Goal: Information Seeking & Learning: Learn about a topic

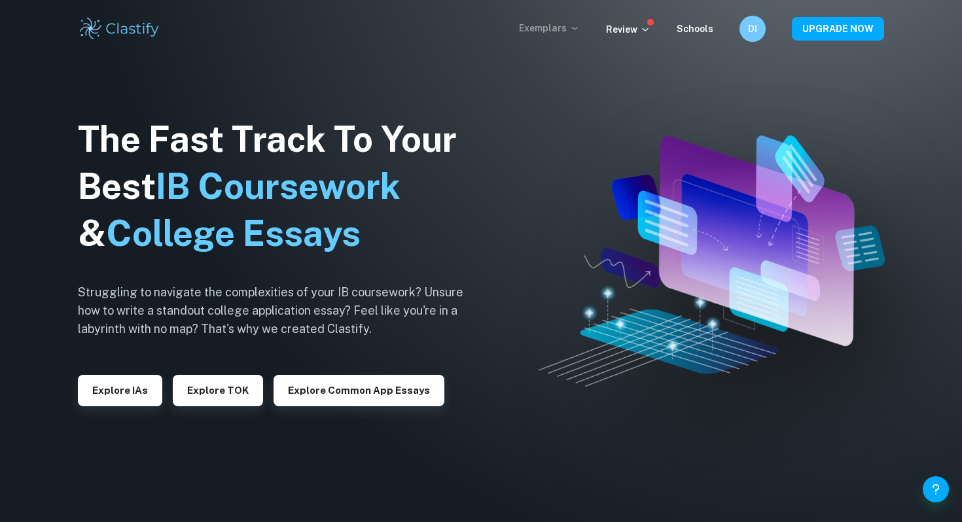
click at [570, 32] on p "Exemplars" at bounding box center [549, 28] width 61 height 14
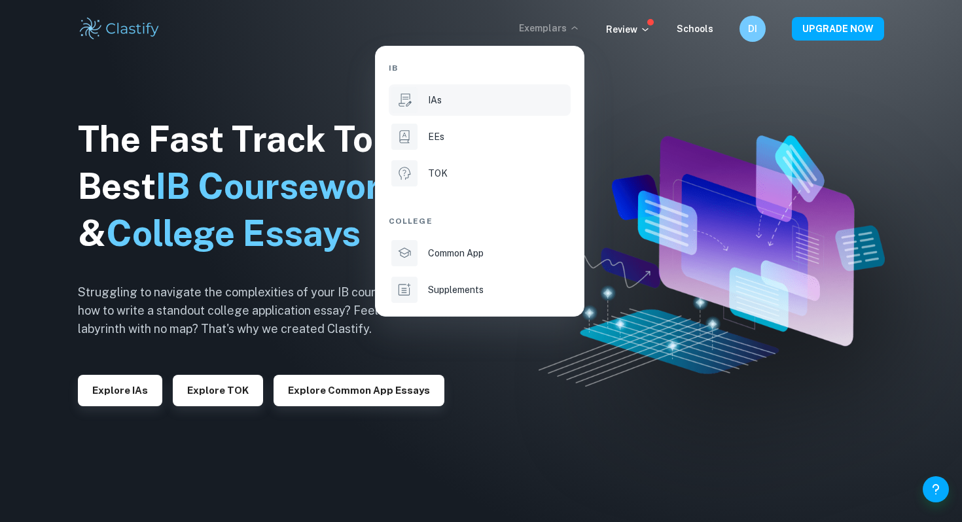
click at [434, 103] on p "IAs" at bounding box center [435, 100] width 14 height 14
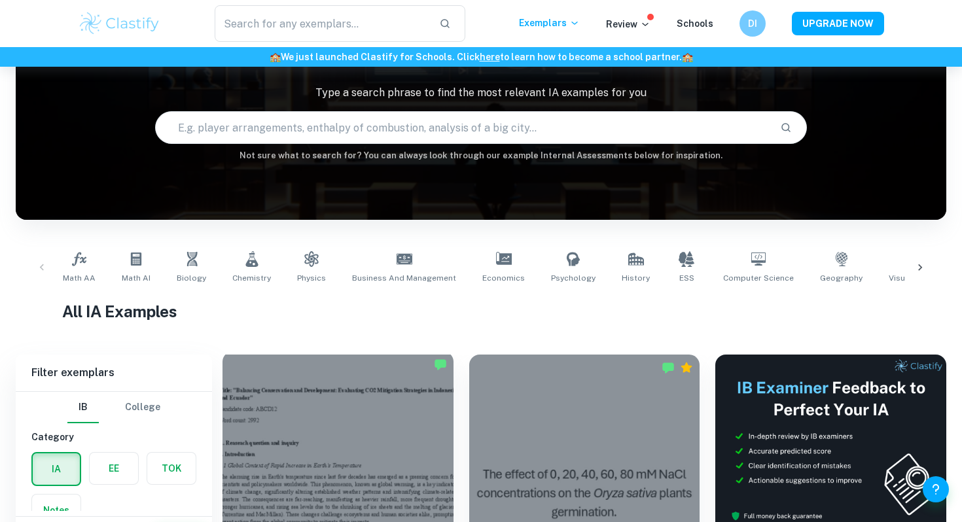
scroll to position [87, 0]
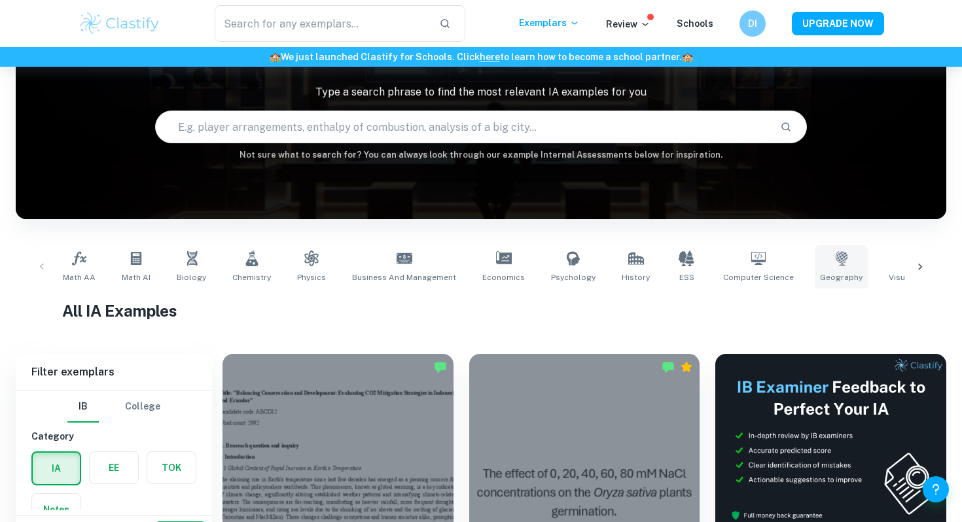
click at [833, 266] on icon at bounding box center [841, 259] width 16 height 16
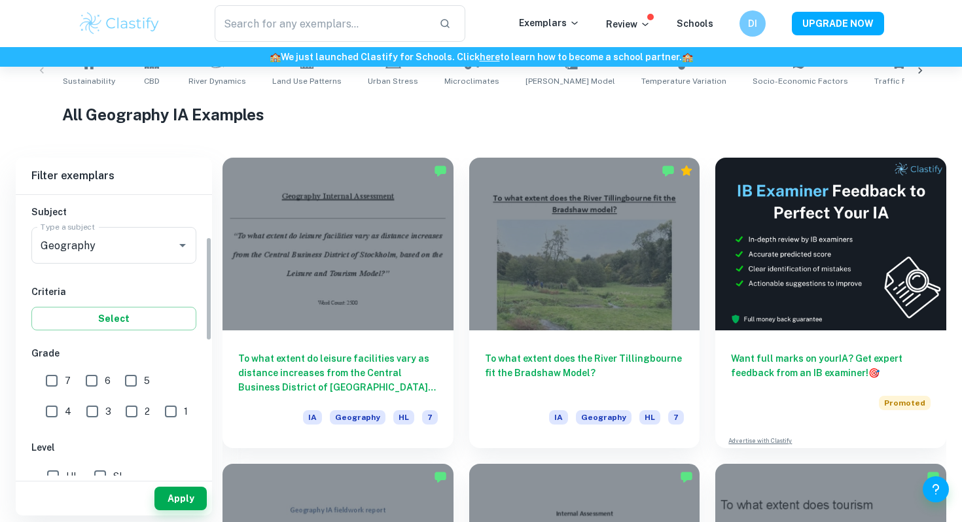
scroll to position [204, 0]
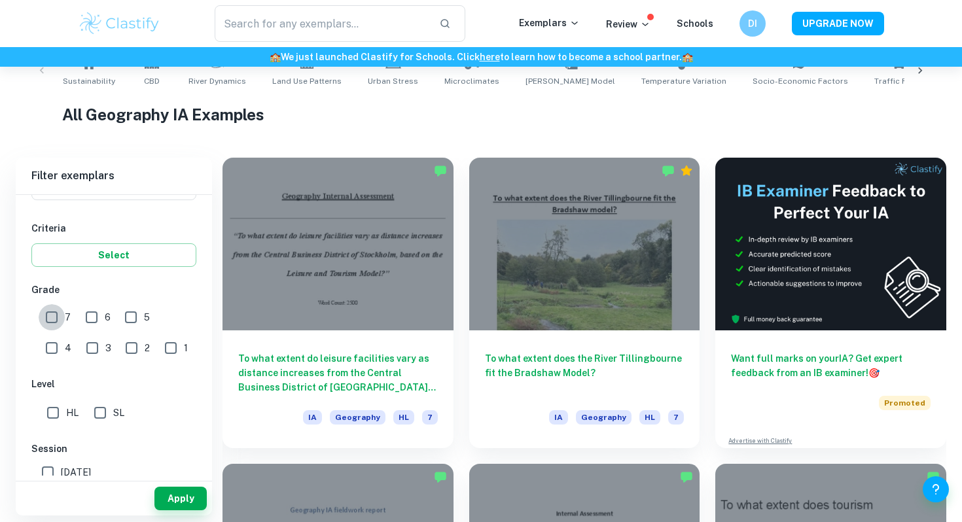
click at [51, 319] on input "7" at bounding box center [52, 317] width 26 height 26
checkbox input "true"
click at [177, 498] on button "Apply" at bounding box center [180, 499] width 52 height 24
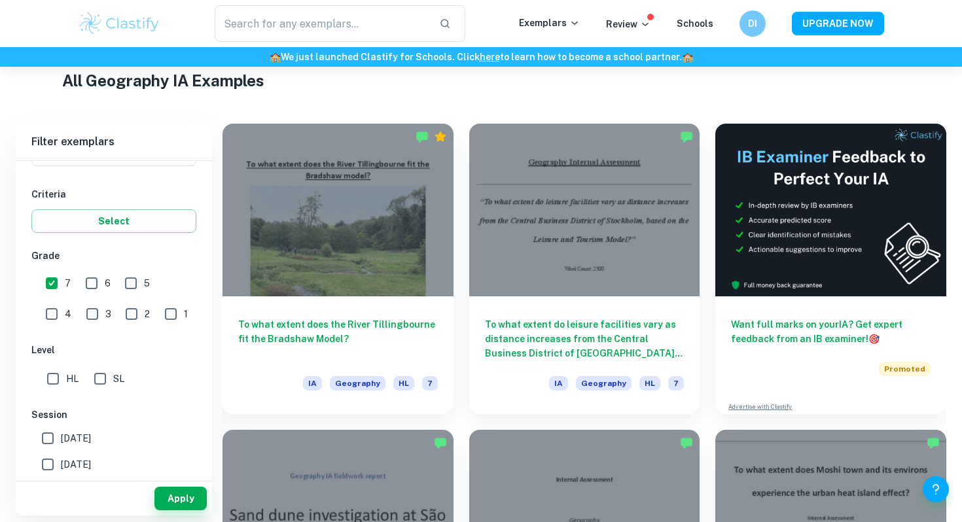
scroll to position [321, 0]
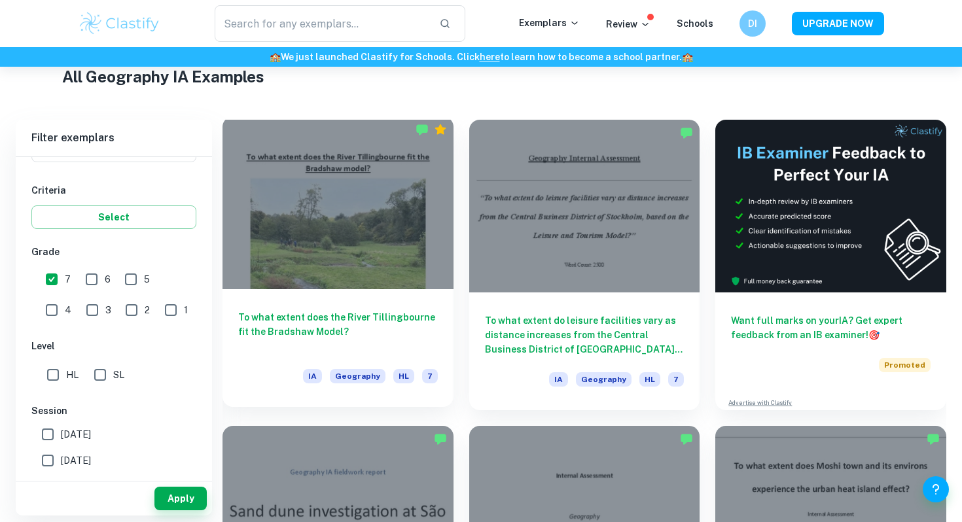
click at [334, 330] on h6 "To what extent does the River Tillingbourne fit the Bradshaw Model?" at bounding box center [337, 331] width 199 height 43
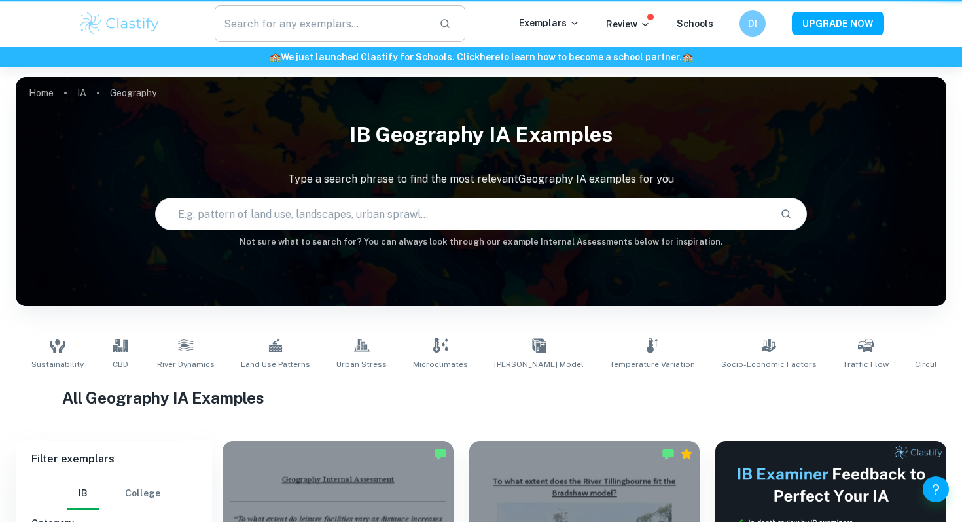
scroll to position [321, 0]
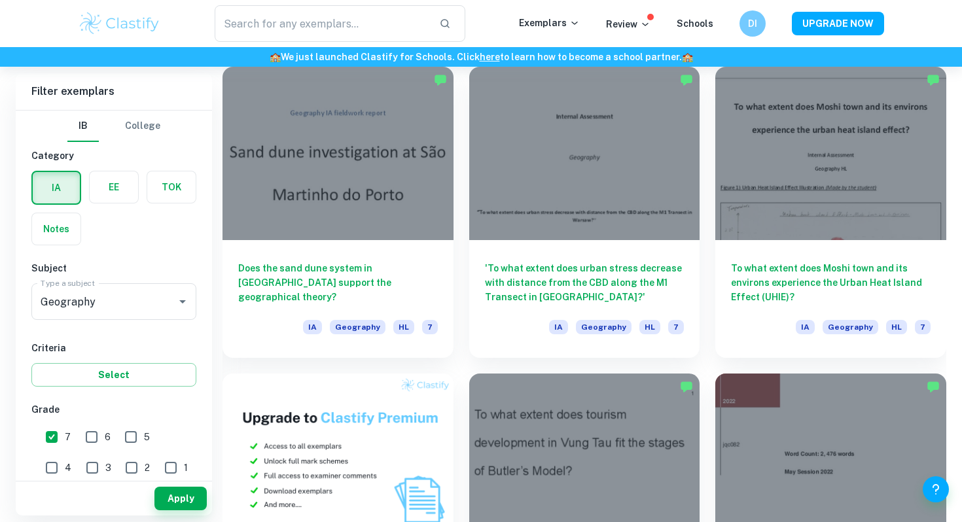
scroll to position [681, 0]
click at [360, 26] on input "text" at bounding box center [322, 23] width 214 height 37
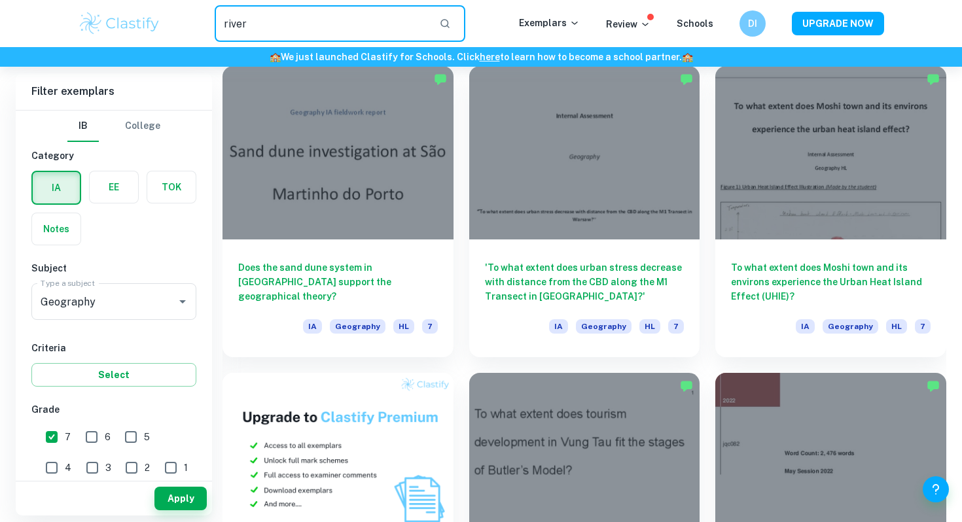
type input "river"
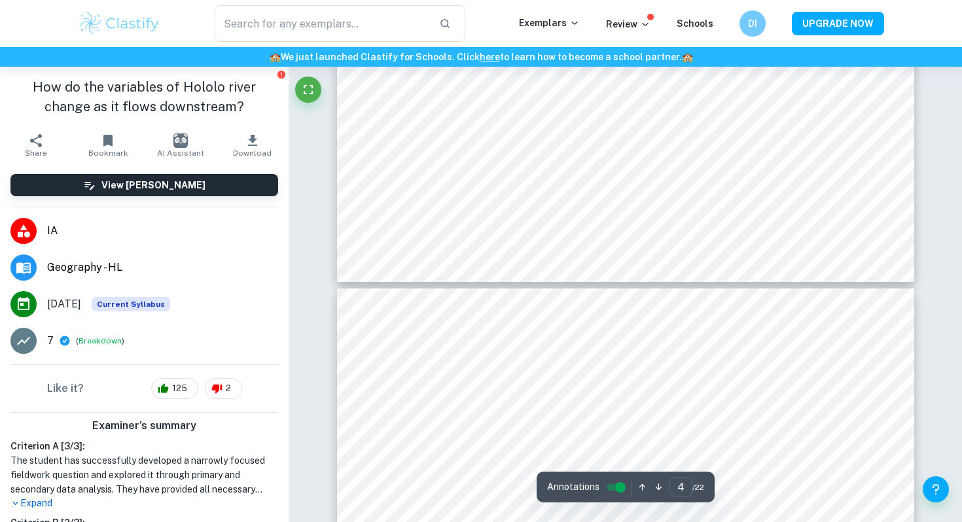
type input "5"
